Goal: Task Accomplishment & Management: Use online tool/utility

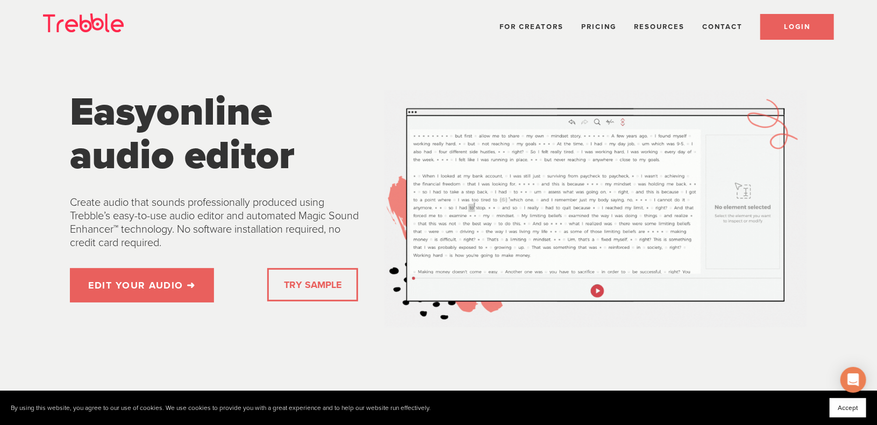
click at [779, 23] on link "LOGIN" at bounding box center [797, 27] width 74 height 26
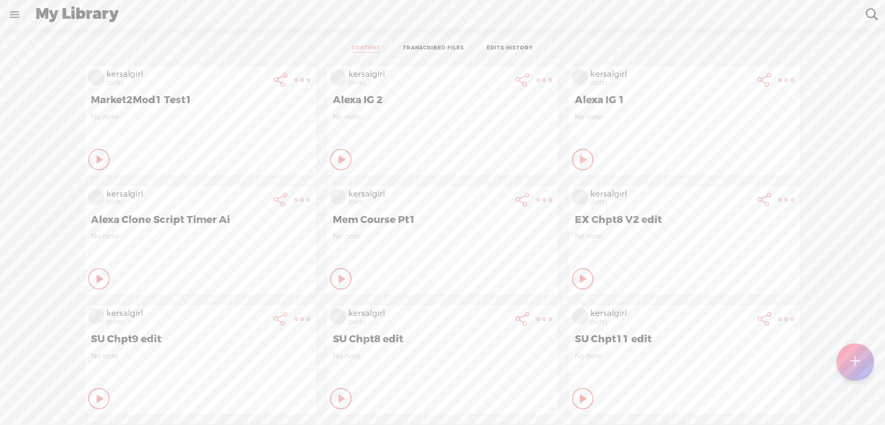
click at [851, 357] on t at bounding box center [854, 362] width 9 height 24
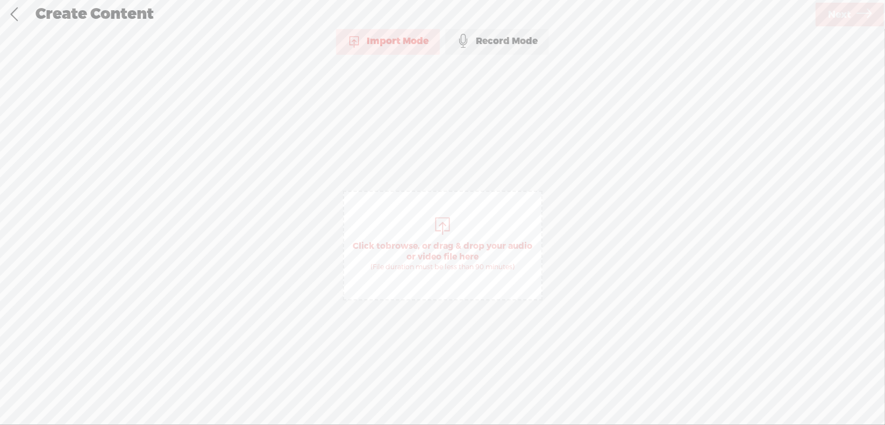
click at [408, 242] on span "browse" at bounding box center [401, 246] width 32 height 11
click at [857, 11] on icon at bounding box center [863, 14] width 15 height 27
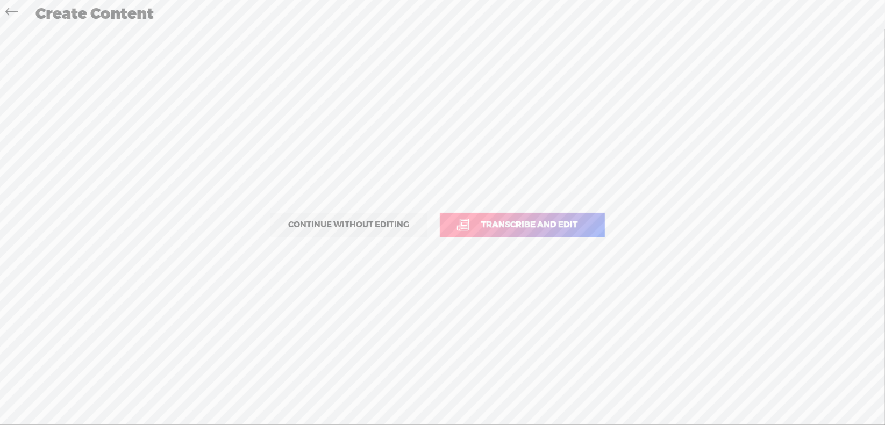
click at [535, 225] on span "Transcribe and edit" at bounding box center [529, 225] width 119 height 12
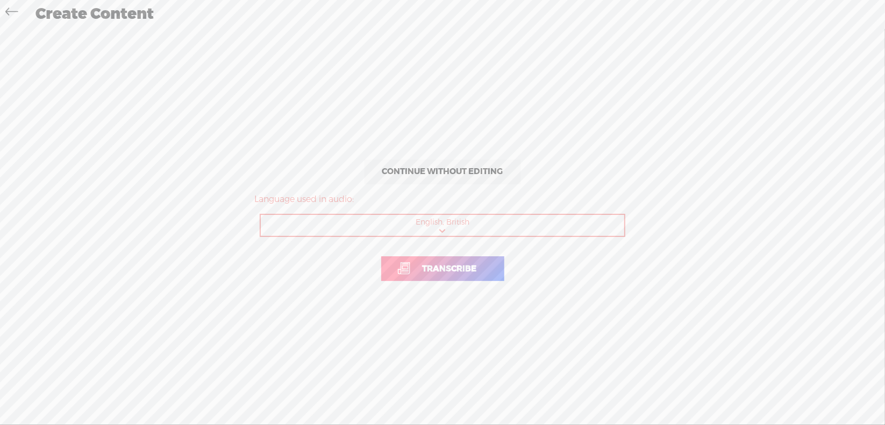
click at [445, 270] on span "Transcribe" at bounding box center [449, 269] width 77 height 12
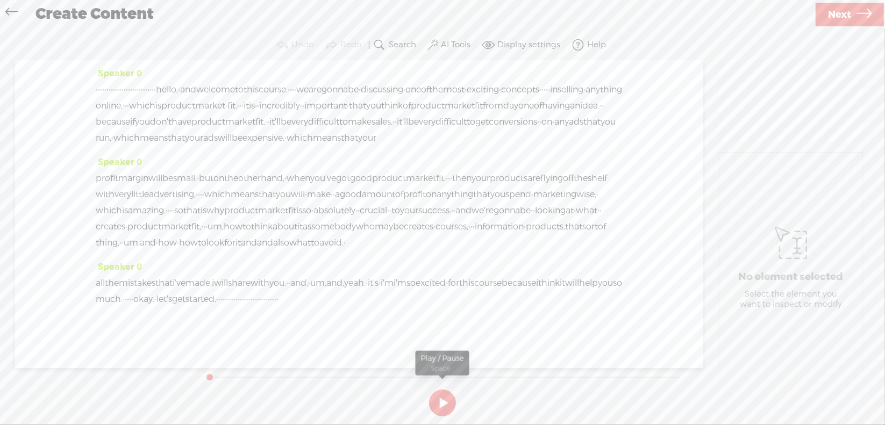
click at [440, 402] on button at bounding box center [442, 403] width 27 height 27
drag, startPoint x: 97, startPoint y: 91, endPoint x: 263, endPoint y: 94, distance: 166.1
click at [263, 94] on div "· · · · · · · · · · · · · · · · · · · · · · · · · · · · hello, · and welcome to…" at bounding box center [359, 114] width 527 height 64
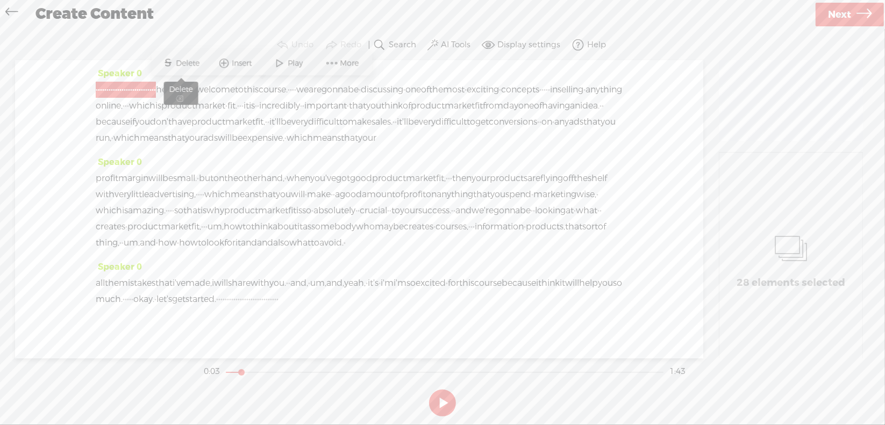
click at [193, 62] on span "Delete" at bounding box center [189, 63] width 26 height 11
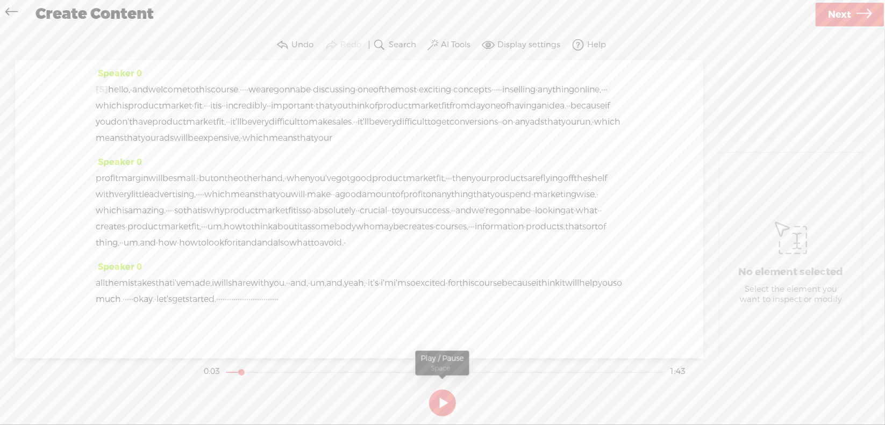
click at [442, 403] on button at bounding box center [442, 403] width 27 height 27
click at [113, 87] on span "hello," at bounding box center [119, 90] width 22 height 16
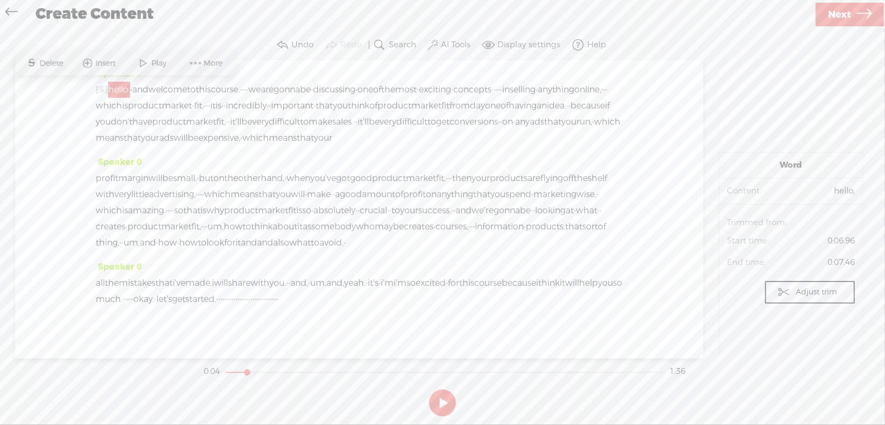
click at [149, 63] on span at bounding box center [143, 63] width 16 height 19
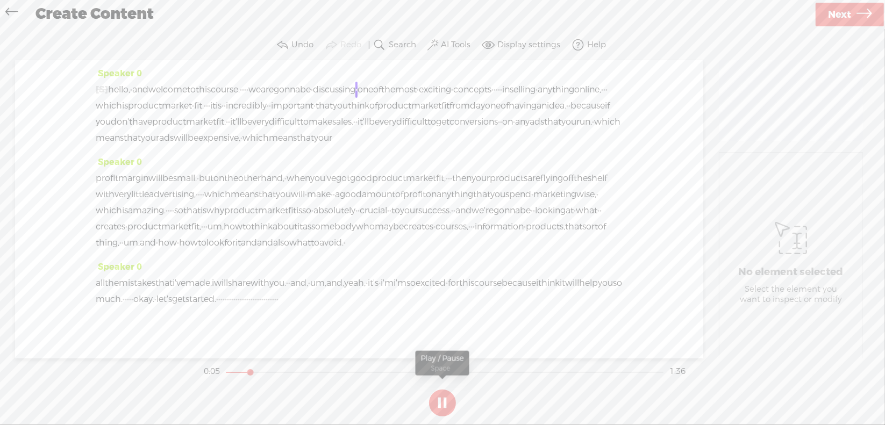
click at [441, 401] on section at bounding box center [443, 402] width 482 height 35
click at [0, 0] on button at bounding box center [0, 0] width 0 height 0
click at [443, 402] on button at bounding box center [442, 403] width 27 height 27
click at [443, 401] on button at bounding box center [442, 403] width 27 height 27
click at [443, 401] on section at bounding box center [443, 402] width 482 height 35
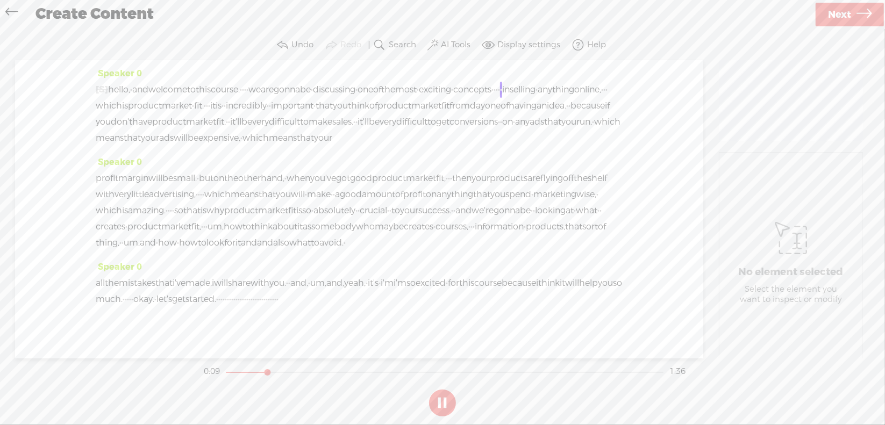
click at [440, 401] on section at bounding box center [443, 402] width 482 height 35
click at [0, 0] on button at bounding box center [0, 0] width 0 height 0
click at [441, 399] on button at bounding box center [442, 403] width 27 height 27
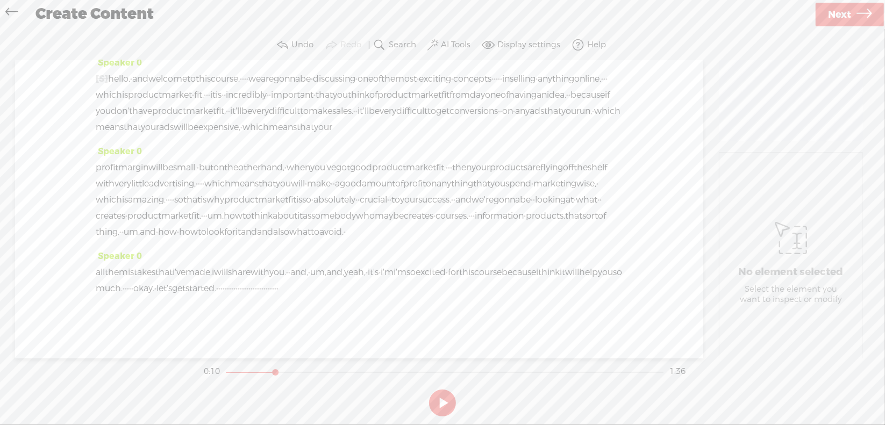
scroll to position [59, 0]
drag, startPoint x: 457, startPoint y: 275, endPoint x: 607, endPoint y: 288, distance: 150.5
click at [607, 288] on div "all the mistakes that i've made, i will share with you. · · and, · um, and, yea…" at bounding box center [359, 280] width 527 height 32
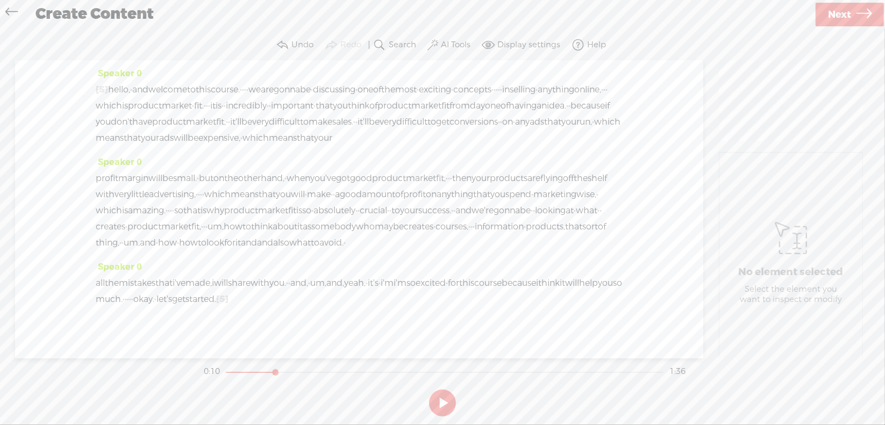
click at [442, 400] on button at bounding box center [442, 403] width 27 height 27
click at [212, 291] on span "made," at bounding box center [198, 283] width 26 height 16
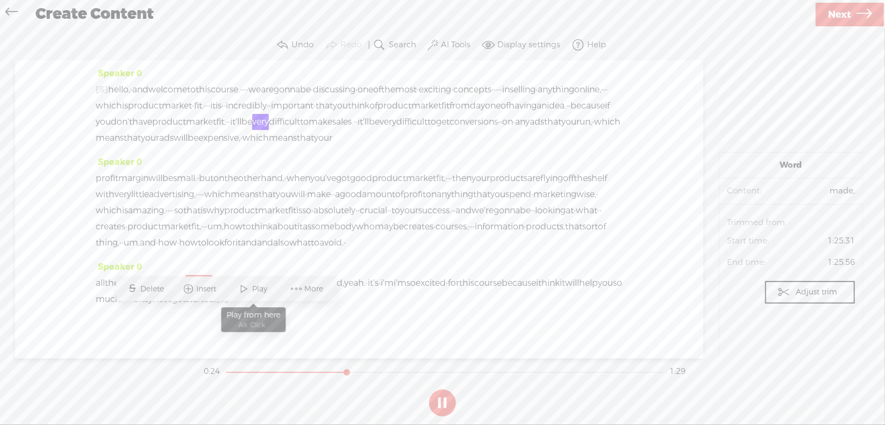
click at [254, 284] on span "Play" at bounding box center [262, 289] width 18 height 11
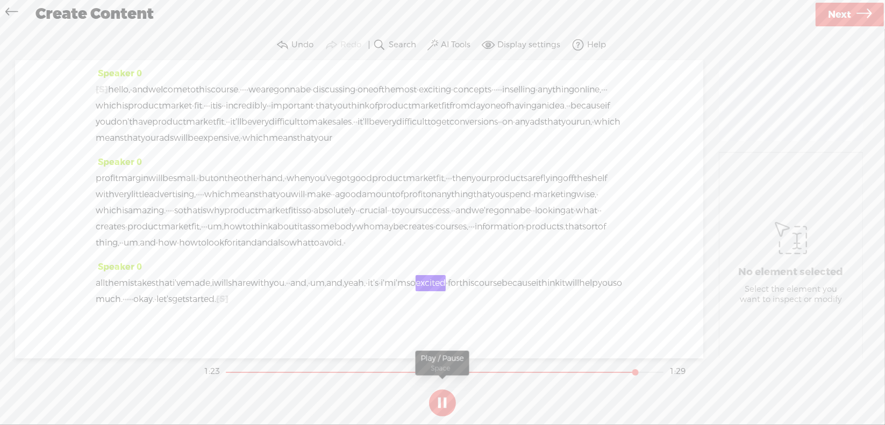
click at [444, 404] on button at bounding box center [442, 403] width 27 height 27
drag, startPoint x: 376, startPoint y: 313, endPoint x: 492, endPoint y: 319, distance: 115.7
click at [492, 307] on div "all the mistakes that i've made, i will share with you. · · and, · um, and, yea…" at bounding box center [359, 291] width 527 height 32
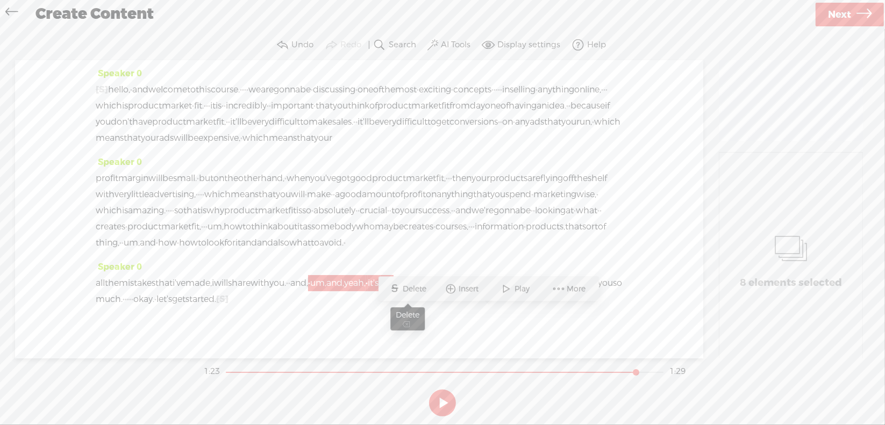
click at [412, 289] on span "Delete" at bounding box center [416, 289] width 26 height 11
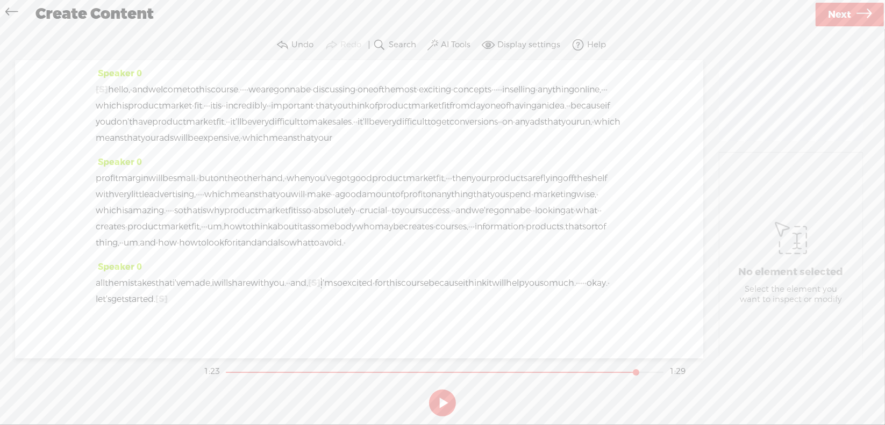
click at [308, 291] on span "and," at bounding box center [299, 283] width 18 height 16
click at [437, 395] on button at bounding box center [442, 403] width 27 height 27
click at [318, 305] on div "Speaker 0 all the mistakes that i've made, i will share with you. · · and, [S] …" at bounding box center [359, 287] width 527 height 56
click at [286, 291] on span "you." at bounding box center [277, 283] width 17 height 16
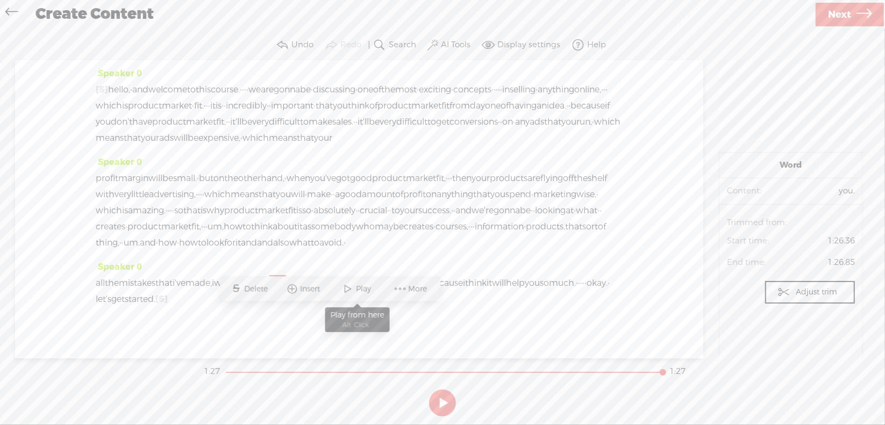
click at [357, 289] on span "Play" at bounding box center [365, 289] width 18 height 11
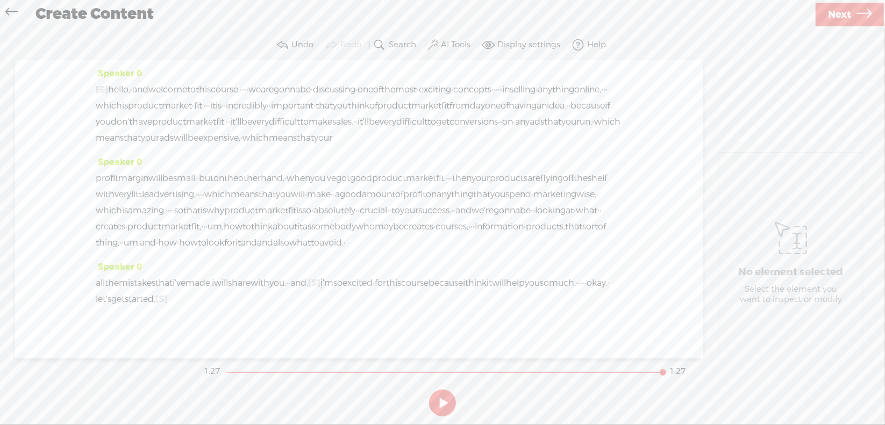
click at [508, 114] on span "having" at bounding box center [522, 106] width 28 height 16
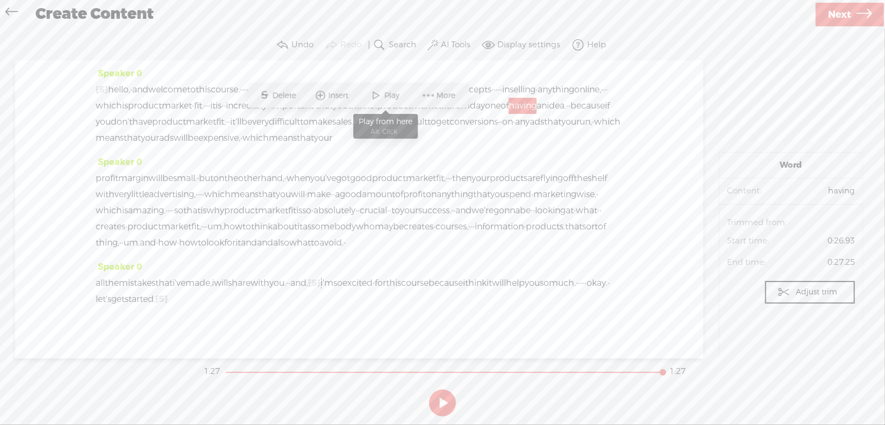
click at [384, 95] on span "Play" at bounding box center [393, 95] width 18 height 11
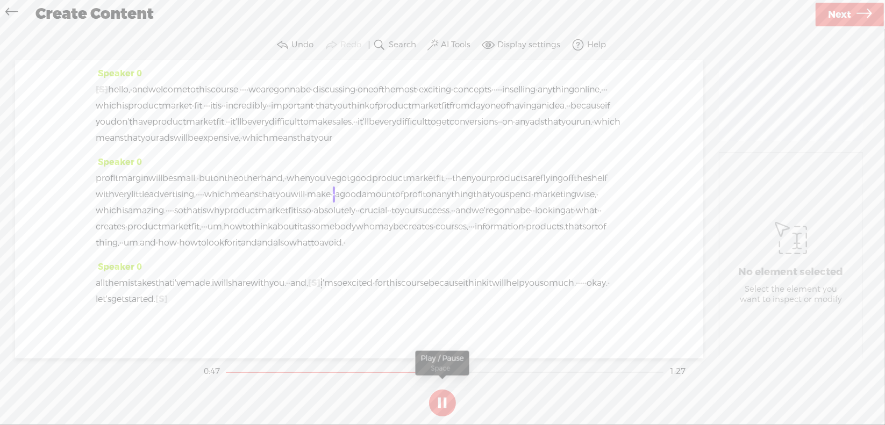
click at [445, 399] on button at bounding box center [442, 403] width 27 height 27
drag, startPoint x: 369, startPoint y: 209, endPoint x: 385, endPoint y: 210, distance: 16.2
click at [385, 210] on div "profit margin will be small. · but on the other hand, · when you've got good pr…" at bounding box center [359, 210] width 527 height 81
click at [317, 180] on span "Delete" at bounding box center [313, 184] width 26 height 11
drag, startPoint x: 541, startPoint y: 209, endPoint x: 550, endPoint y: 209, distance: 9.1
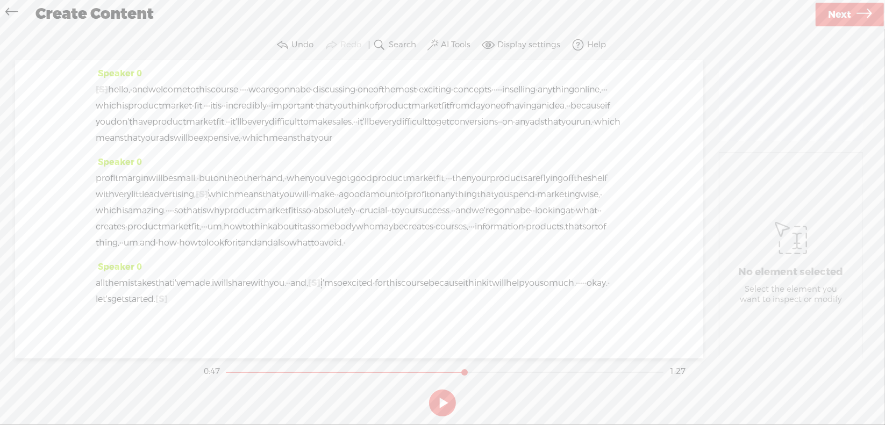
click at [550, 209] on div "profit margin will be small. · but on the other hand, · when you've got good pr…" at bounding box center [359, 210] width 527 height 81
click at [465, 184] on span "Delete" at bounding box center [476, 184] width 26 height 11
click at [234, 203] on span "which" at bounding box center [221, 195] width 26 height 16
click at [425, 184] on span "Play" at bounding box center [431, 184] width 18 height 11
click at [442, 399] on button at bounding box center [442, 403] width 27 height 27
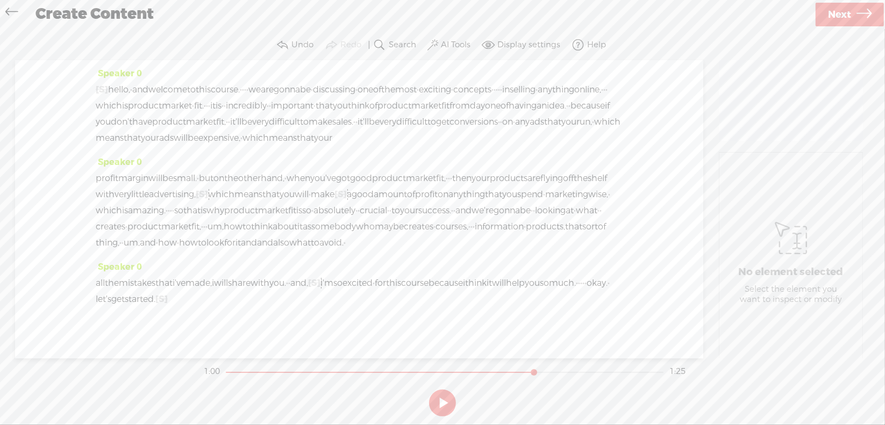
drag, startPoint x: 462, startPoint y: 240, endPoint x: 470, endPoint y: 241, distance: 7.6
click at [470, 241] on div "profit margin will be small. · but on the other hand, · when you've got good pr…" at bounding box center [359, 210] width 527 height 81
click at [388, 214] on span "Delete" at bounding box center [397, 216] width 26 height 11
click at [493, 219] on span "gonna" at bounding box center [506, 211] width 26 height 16
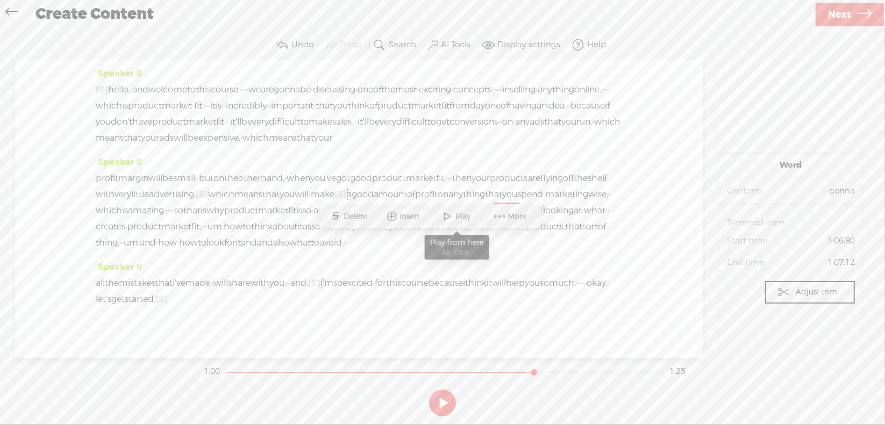
click at [450, 216] on span at bounding box center [448, 216] width 16 height 19
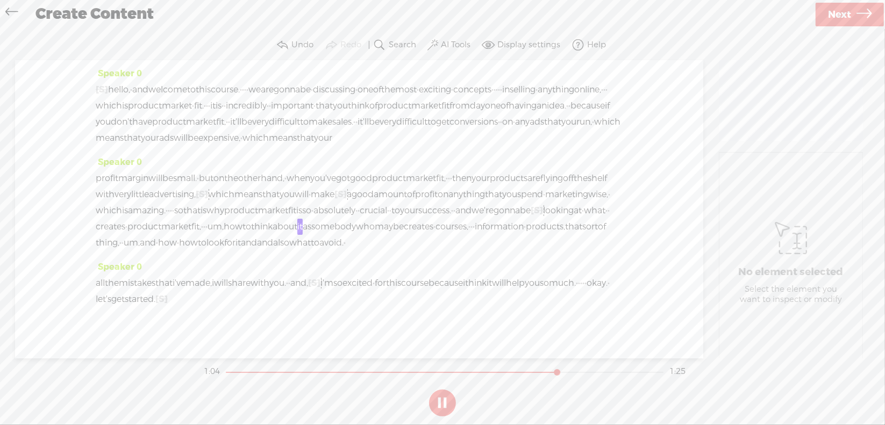
click at [440, 402] on section at bounding box center [443, 402] width 482 height 35
click at [440, 401] on button at bounding box center [442, 403] width 27 height 27
drag, startPoint x: 186, startPoint y: 257, endPoint x: 223, endPoint y: 260, distance: 36.6
click at [223, 251] on div "profit margin will be small. · but on the other hand, · when you've got good pr…" at bounding box center [359, 210] width 527 height 81
click at [141, 233] on span "Delete" at bounding box center [140, 232] width 26 height 11
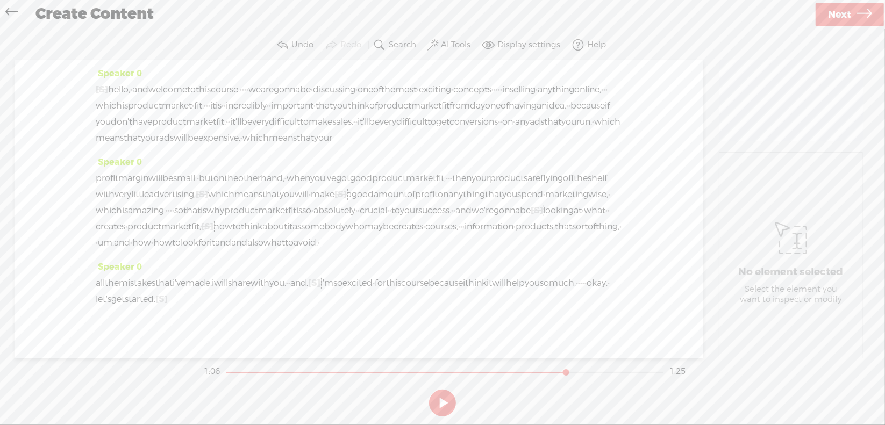
click at [127, 235] on span "product" at bounding box center [144, 227] width 34 height 16
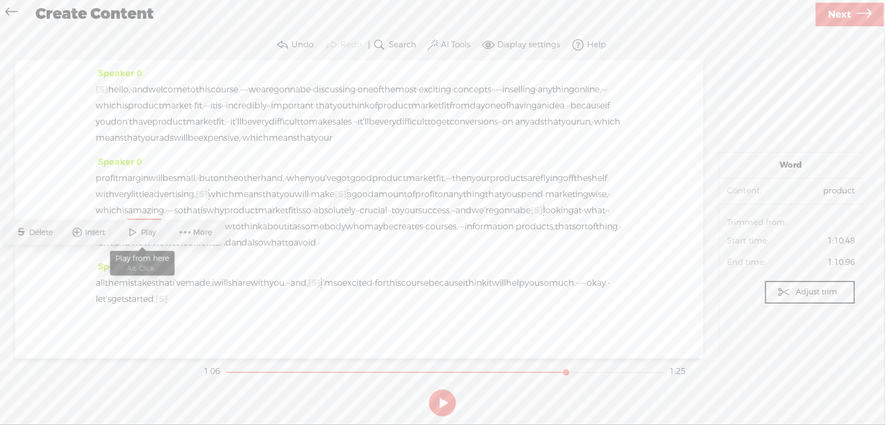
click at [146, 231] on span "Play" at bounding box center [150, 232] width 18 height 11
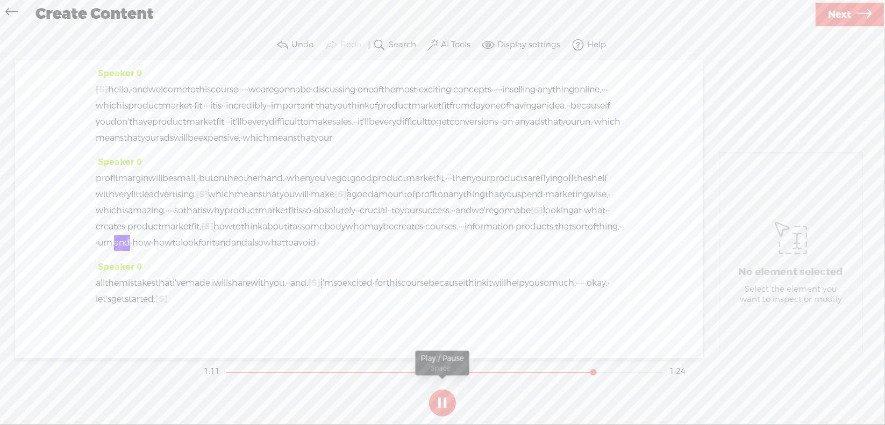
click at [441, 406] on section at bounding box center [443, 402] width 482 height 35
click at [441, 400] on section at bounding box center [443, 402] width 482 height 35
click at [441, 399] on section at bounding box center [443, 402] width 482 height 35
click at [0, 0] on button at bounding box center [0, 0] width 0 height 0
click at [198, 251] on span "look" at bounding box center [190, 243] width 18 height 16
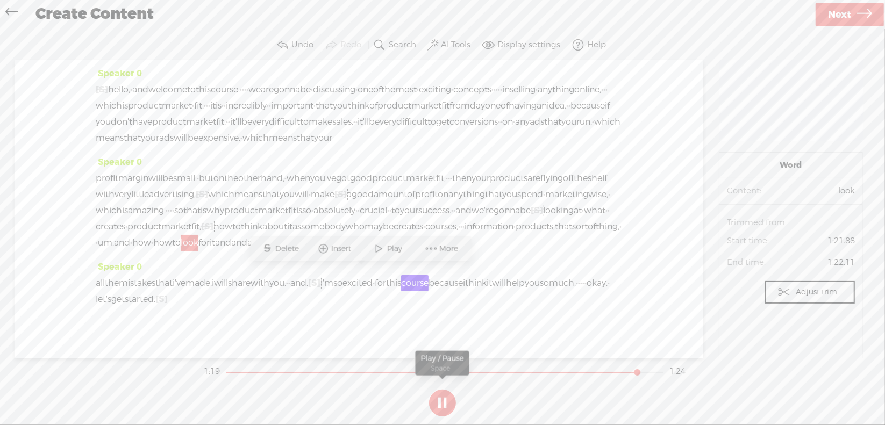
click at [443, 401] on section at bounding box center [443, 402] width 482 height 35
click at [442, 398] on button at bounding box center [442, 403] width 27 height 27
click at [596, 235] on span "thing," at bounding box center [608, 227] width 24 height 16
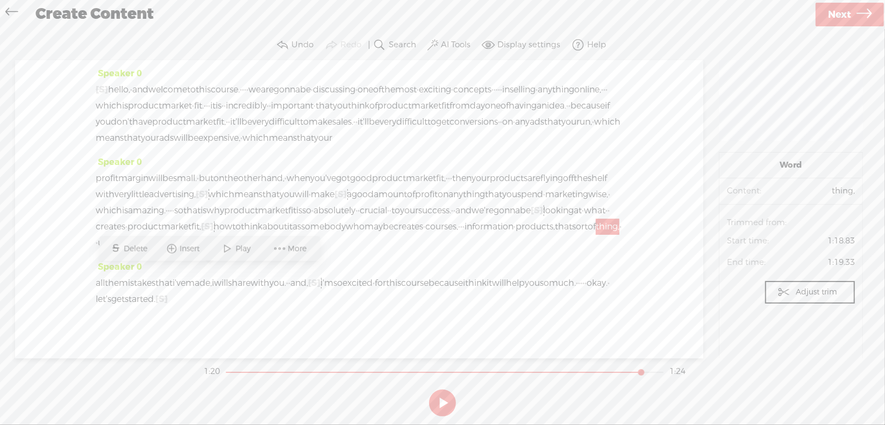
drag, startPoint x: 226, startPoint y: 273, endPoint x: 255, endPoint y: 282, distance: 30.4
click at [255, 251] on div "profit margin will be small. · but on the other hand, · when you've got good pr…" at bounding box center [359, 210] width 527 height 81
click at [172, 249] on span "Delete" at bounding box center [174, 248] width 26 height 11
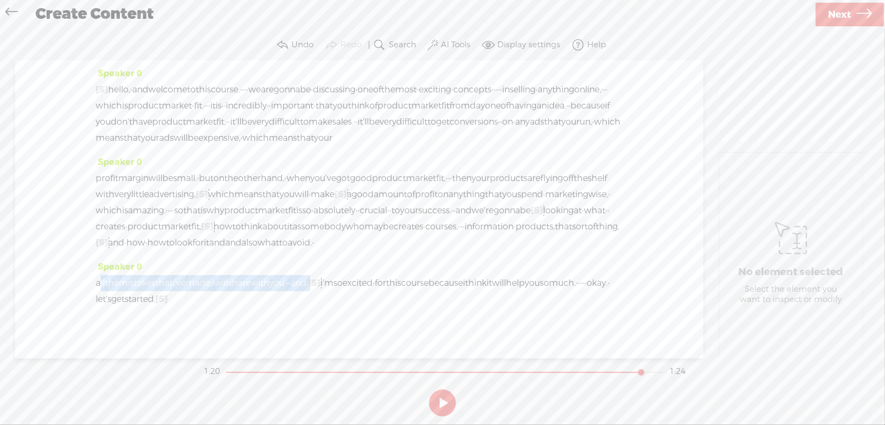
drag, startPoint x: 98, startPoint y: 317, endPoint x: 376, endPoint y: 312, distance: 278.5
click at [376, 307] on div "all the mistakes that i've made, i will share with you. · · and, [S] · um, and,…" at bounding box center [359, 291] width 527 height 32
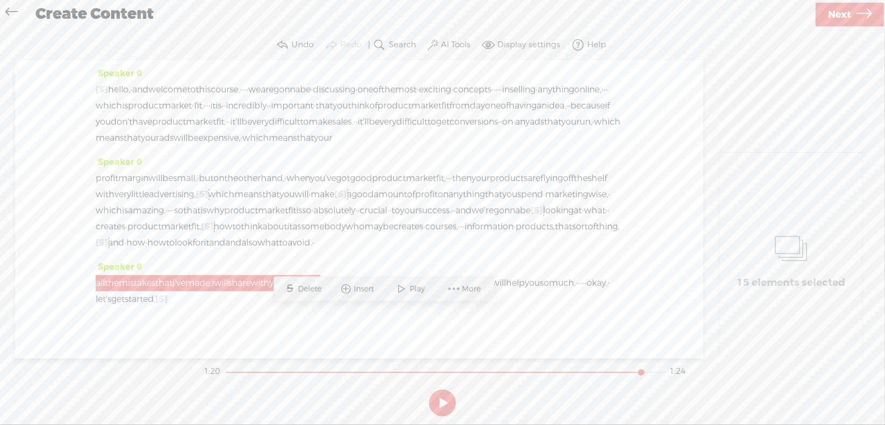
click at [313, 292] on span "Delete" at bounding box center [311, 289] width 26 height 11
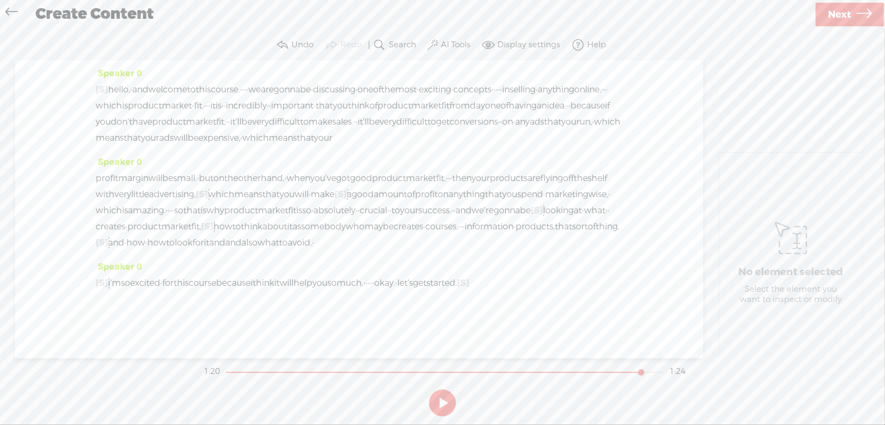
click at [166, 251] on span "how" at bounding box center [156, 243] width 19 height 16
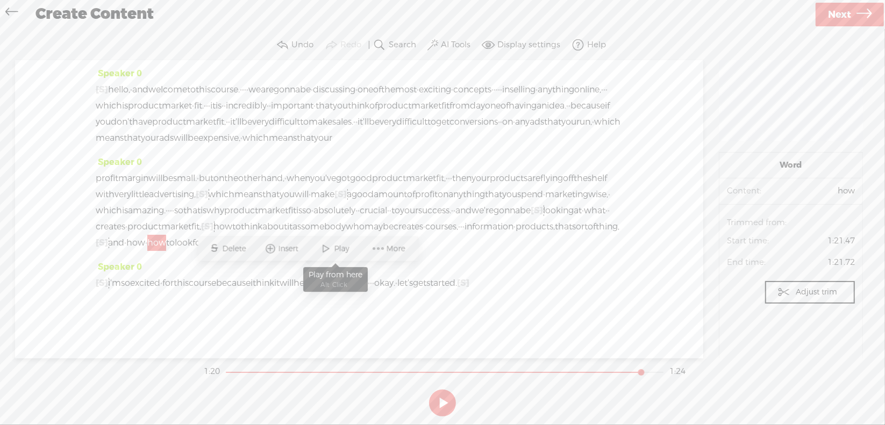
click at [343, 246] on span "Play" at bounding box center [343, 248] width 18 height 11
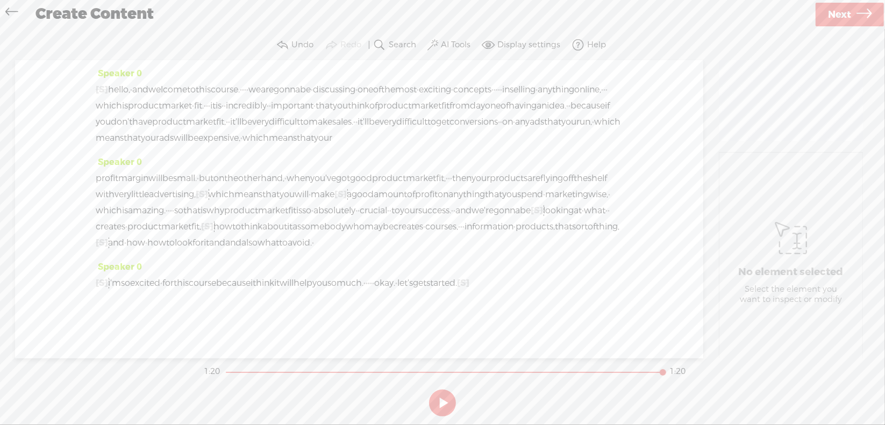
click at [225, 251] on span "and" at bounding box center [217, 243] width 16 height 16
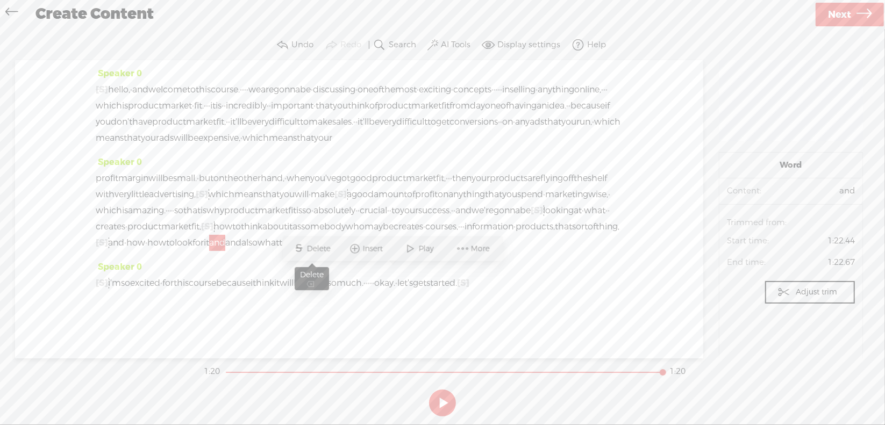
click at [321, 250] on span "Delete" at bounding box center [320, 248] width 26 height 11
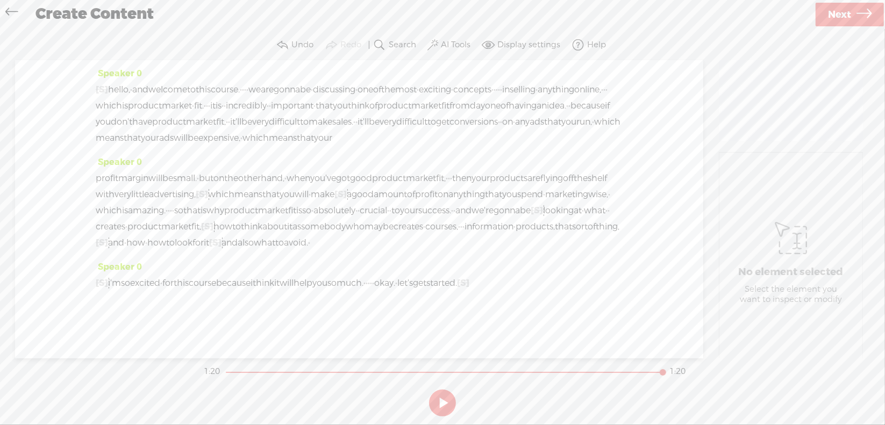
click at [166, 251] on span "how" at bounding box center [156, 243] width 19 height 16
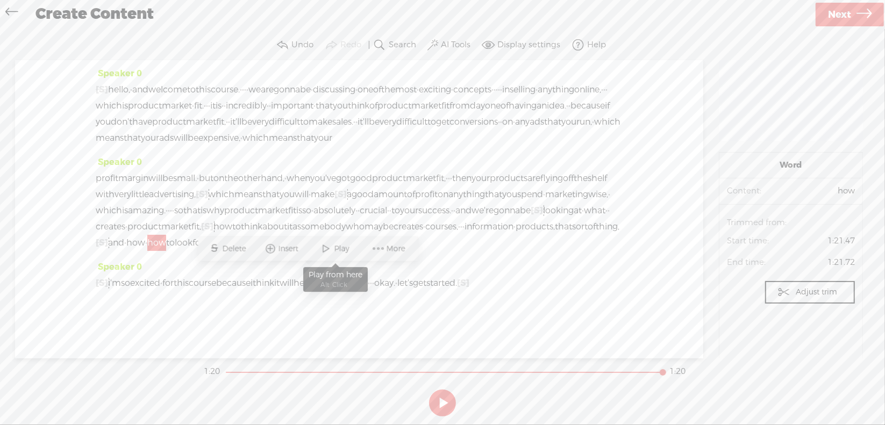
click at [335, 255] on span "Play" at bounding box center [336, 248] width 54 height 19
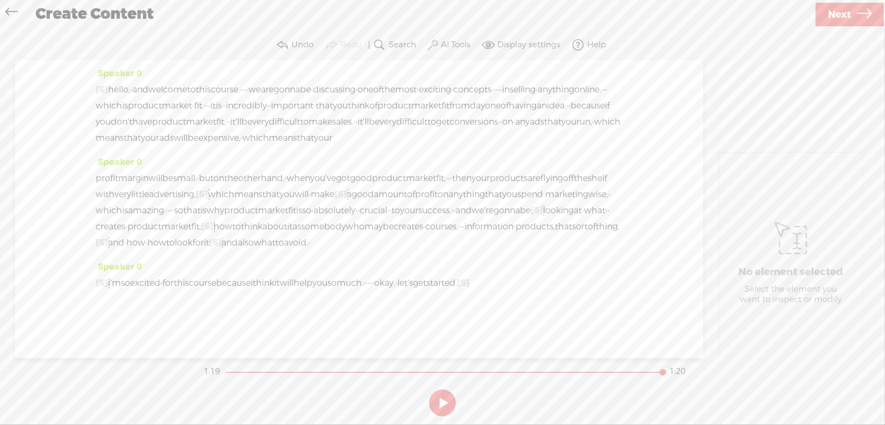
click at [103, 289] on span "[S]" at bounding box center [102, 282] width 12 height 11
click at [102, 291] on span "Restore" at bounding box center [112, 289] width 30 height 11
drag, startPoint x: 519, startPoint y: 224, endPoint x: 171, endPoint y: 278, distance: 351.4
click at [171, 278] on div "Speaker 0 [S] · · · · · · · · · · · · · · · · · · · · · · · · · · · · hello, · …" at bounding box center [359, 209] width 688 height 298
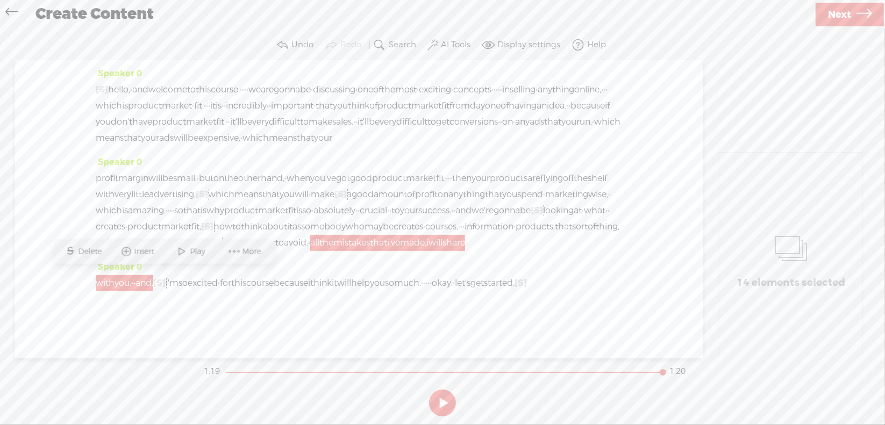
click at [90, 253] on span "Delete" at bounding box center [91, 251] width 26 height 11
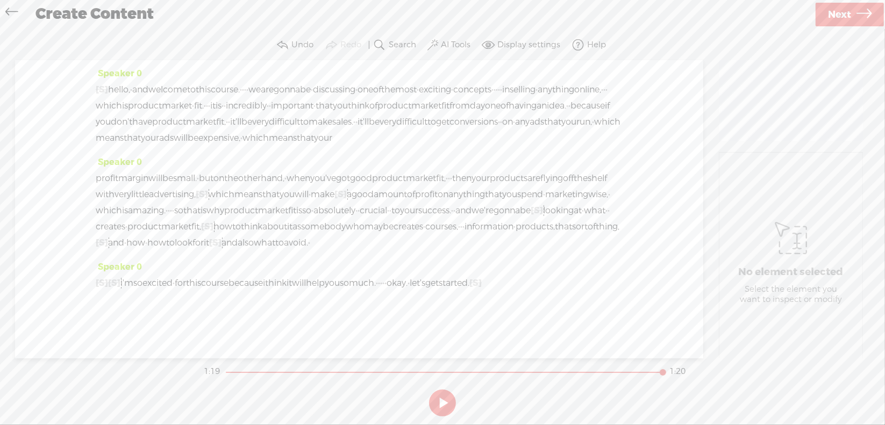
click at [238, 235] on span "and" at bounding box center [229, 243] width 16 height 16
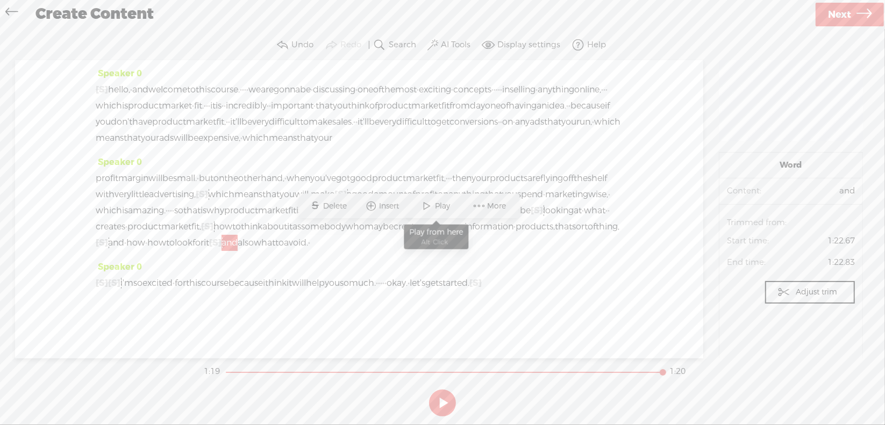
click at [441, 209] on span "Play" at bounding box center [444, 206] width 18 height 11
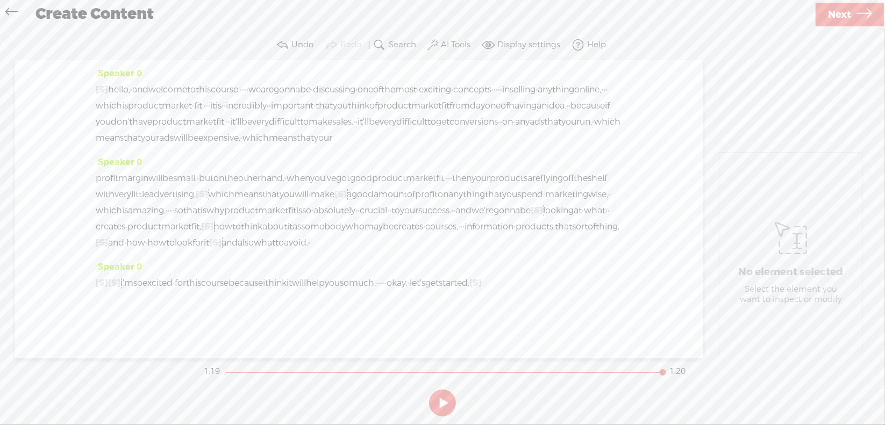
click at [469, 289] on span "[S]" at bounding box center [475, 282] width 12 height 11
click at [113, 263] on span "Restore" at bounding box center [112, 262] width 30 height 11
drag, startPoint x: 97, startPoint y: 289, endPoint x: 272, endPoint y: 281, distance: 175.4
click at [272, 281] on div "[S] all the mistakes that i've made, i will share with you. · · and, [S] · um, …" at bounding box center [359, 283] width 527 height 16
click at [407, 275] on span "okay." at bounding box center [396, 283] width 21 height 16
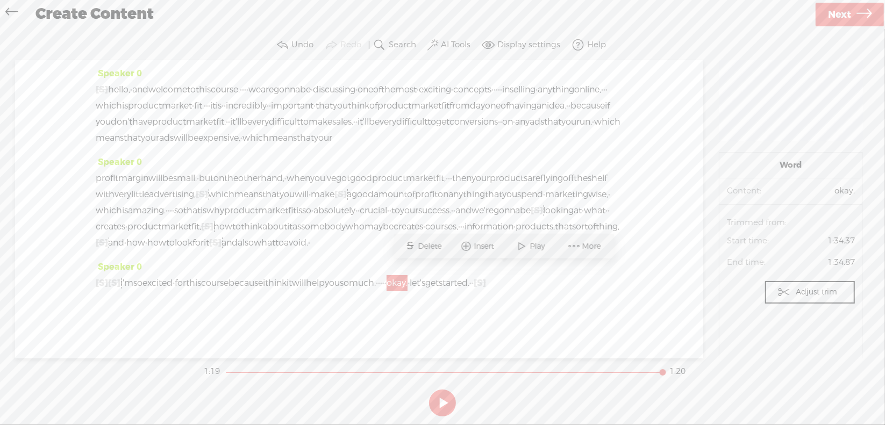
click at [529, 245] on span at bounding box center [522, 245] width 16 height 19
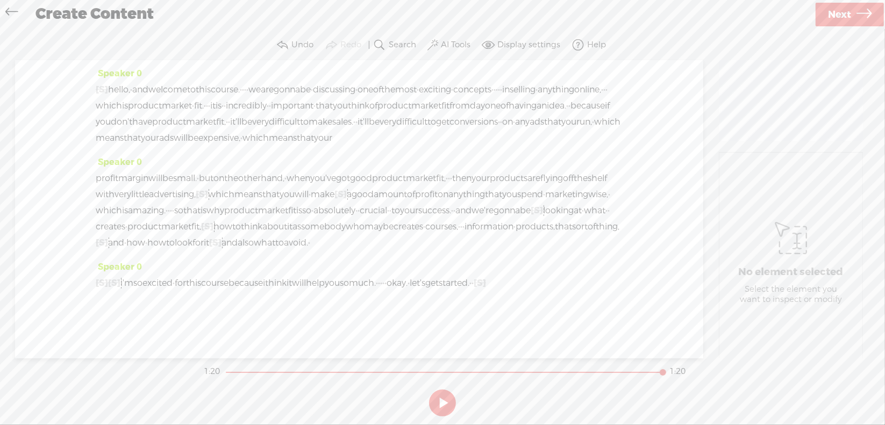
click at [848, 13] on span "Next" at bounding box center [839, 14] width 23 height 27
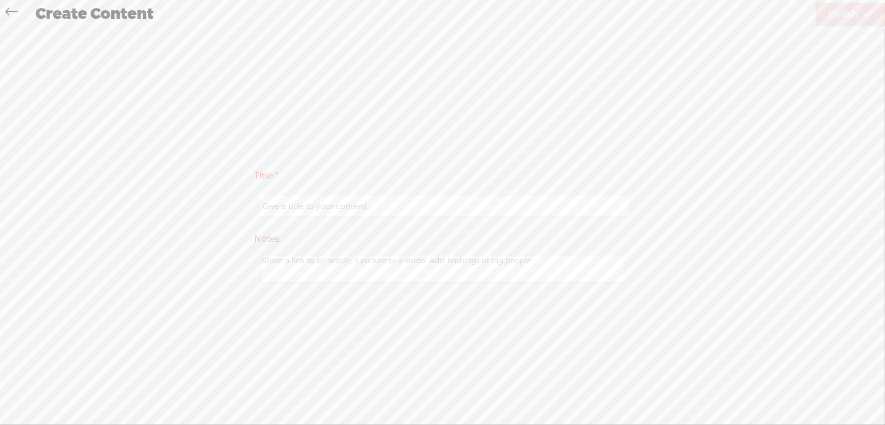
click at [314, 203] on input "text" at bounding box center [444, 206] width 368 height 21
type input "Prod2Intro"
click at [841, 13] on span "Finish" at bounding box center [843, 14] width 30 height 27
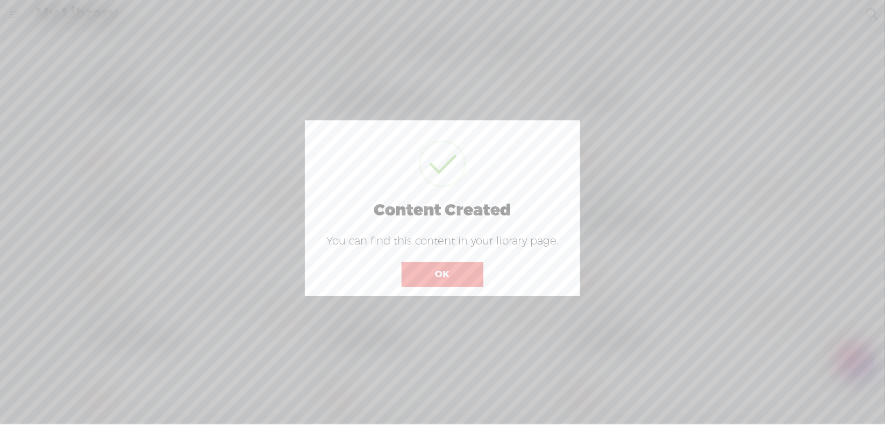
click at [446, 272] on button "OK" at bounding box center [443, 274] width 82 height 25
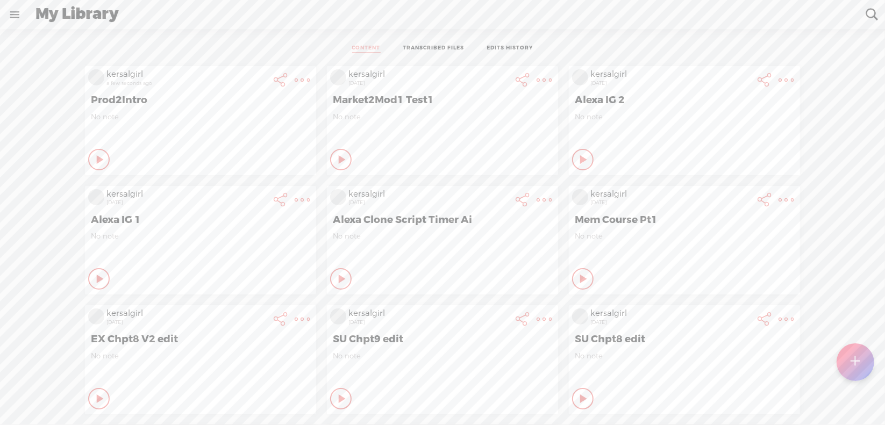
click at [295, 77] on t at bounding box center [302, 80] width 15 height 15
